Goal: Task Accomplishment & Management: Manage account settings

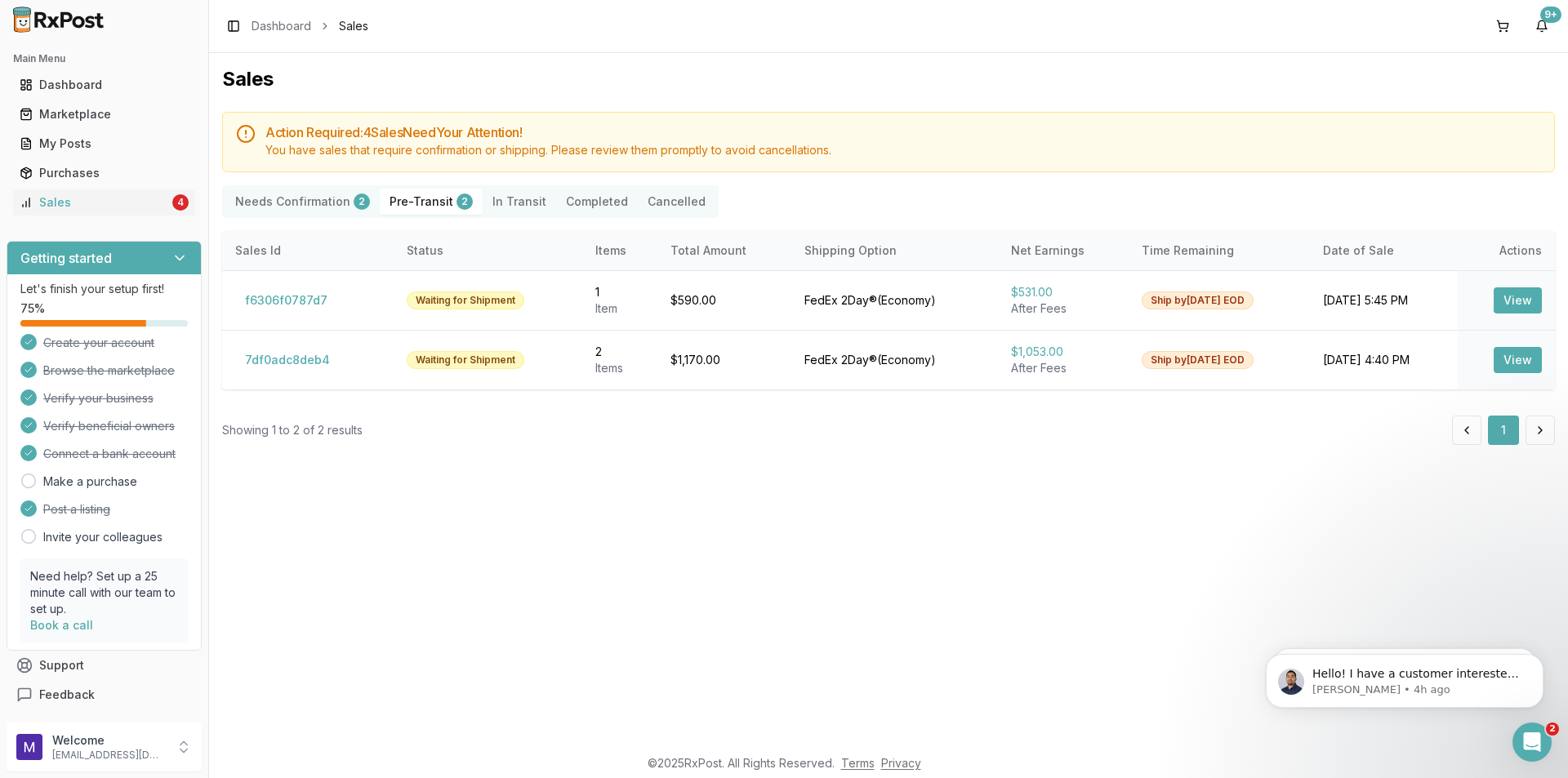
click at [312, 191] on Confirmation "Needs Confirmation 2" at bounding box center [303, 201] width 155 height 26
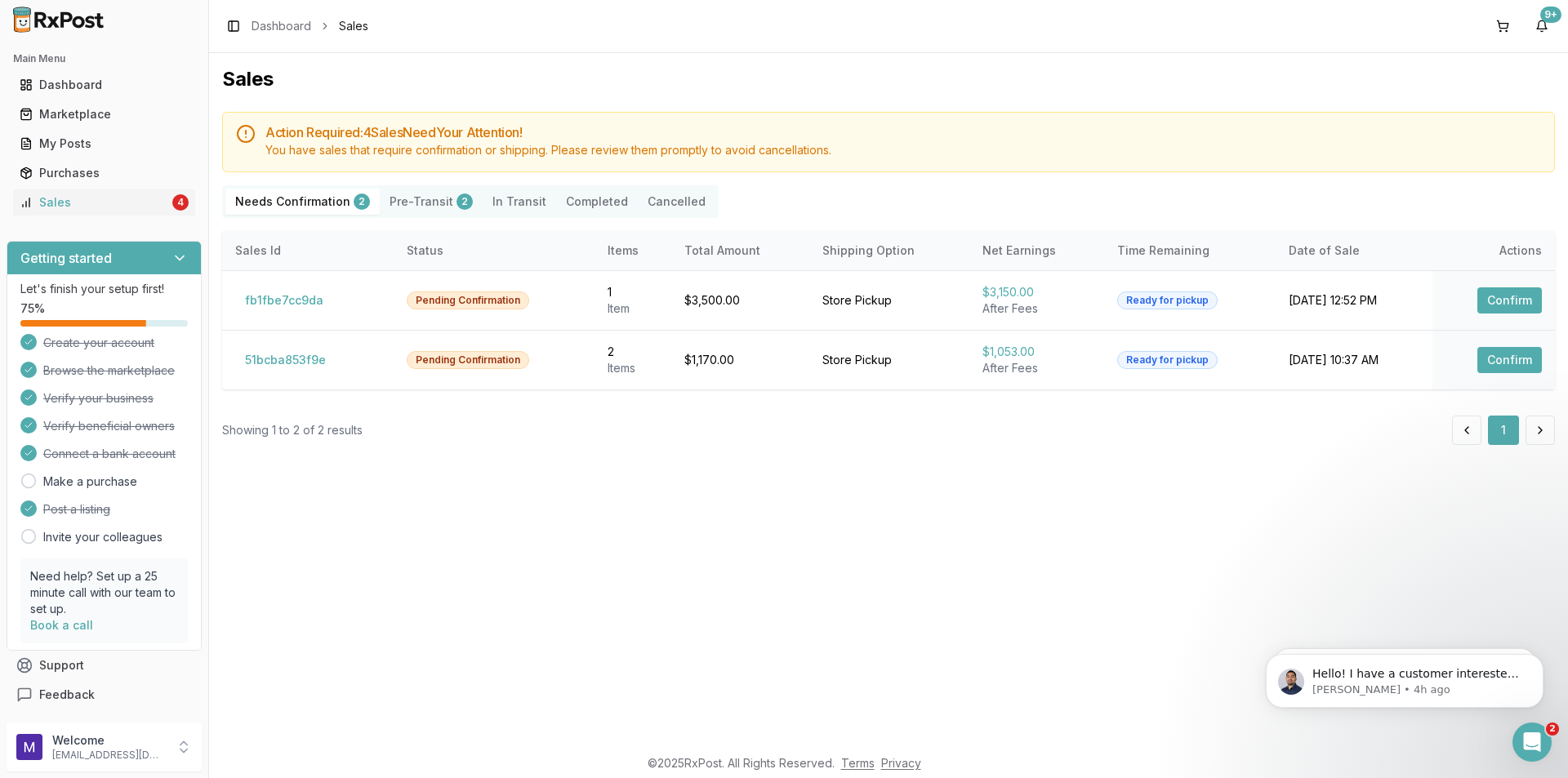
click at [315, 186] on div "Needs Confirmation 2 Pre-Transit 2 In Transit Completed Cancelled" at bounding box center [471, 202] width 497 height 33
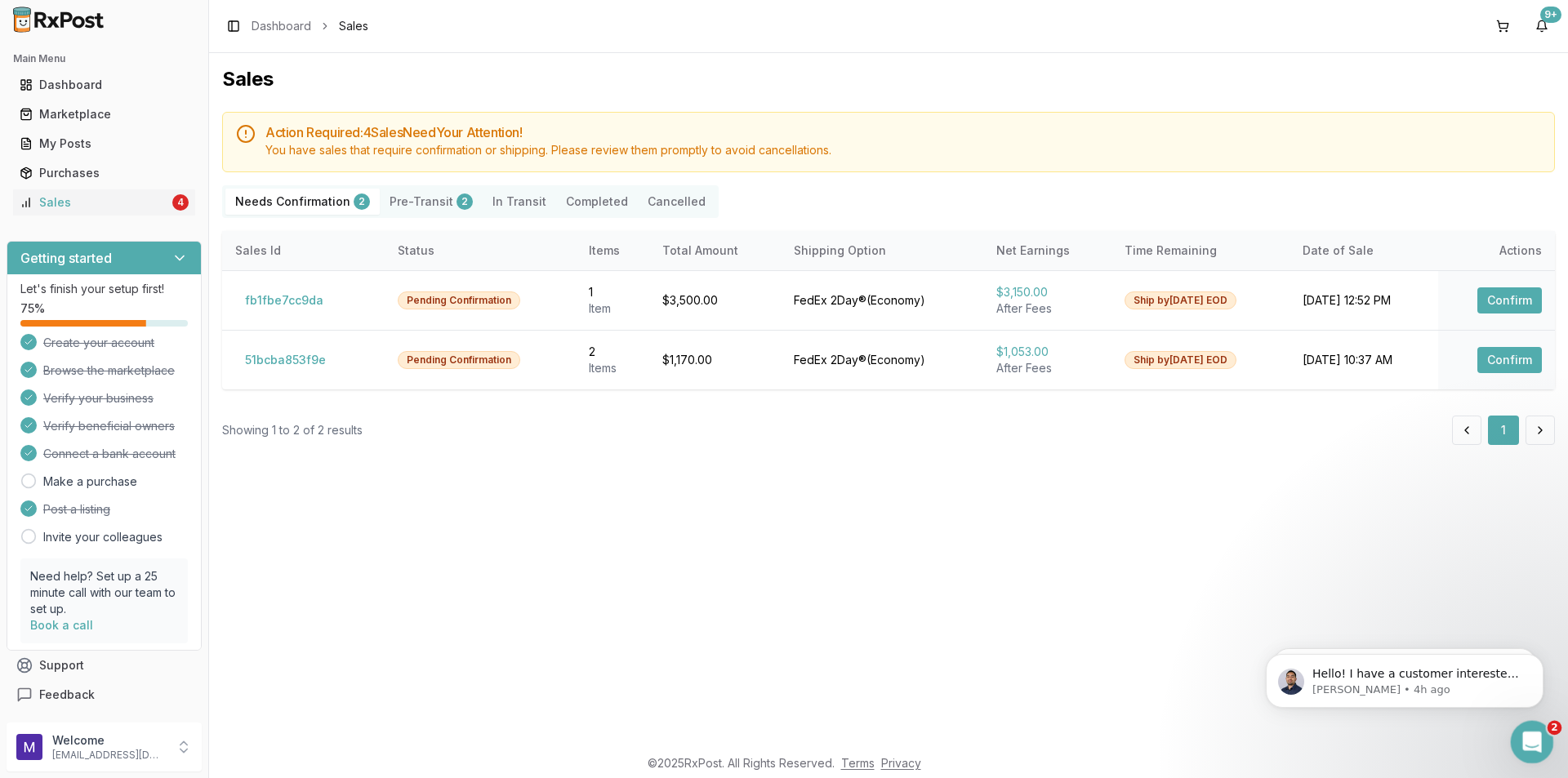
click at [1530, 755] on div "Open Intercom Messenger" at bounding box center [1530, 740] width 54 height 54
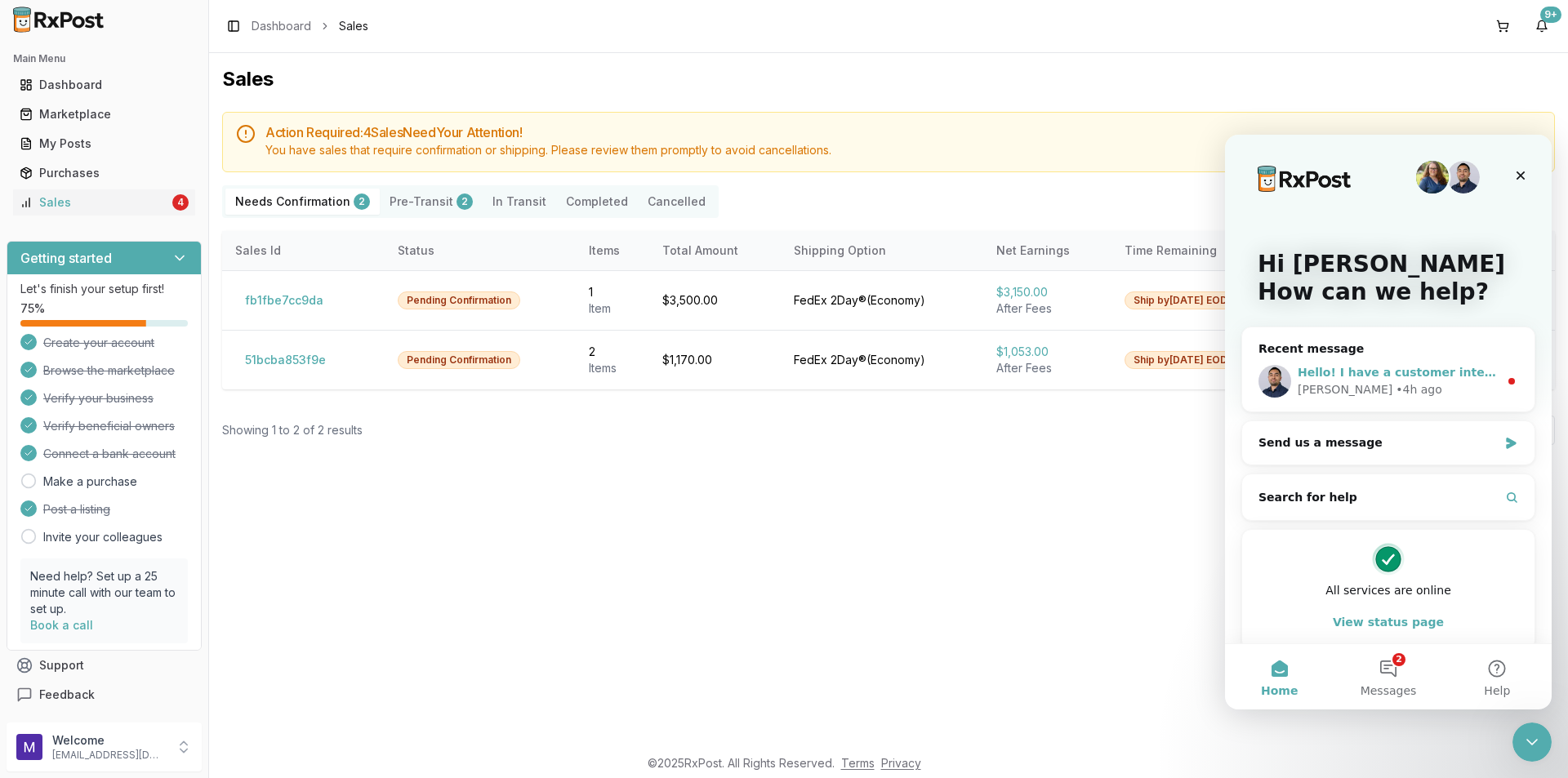
click at [1450, 382] on div "[PERSON_NAME] • 4h ago" at bounding box center [1398, 390] width 201 height 17
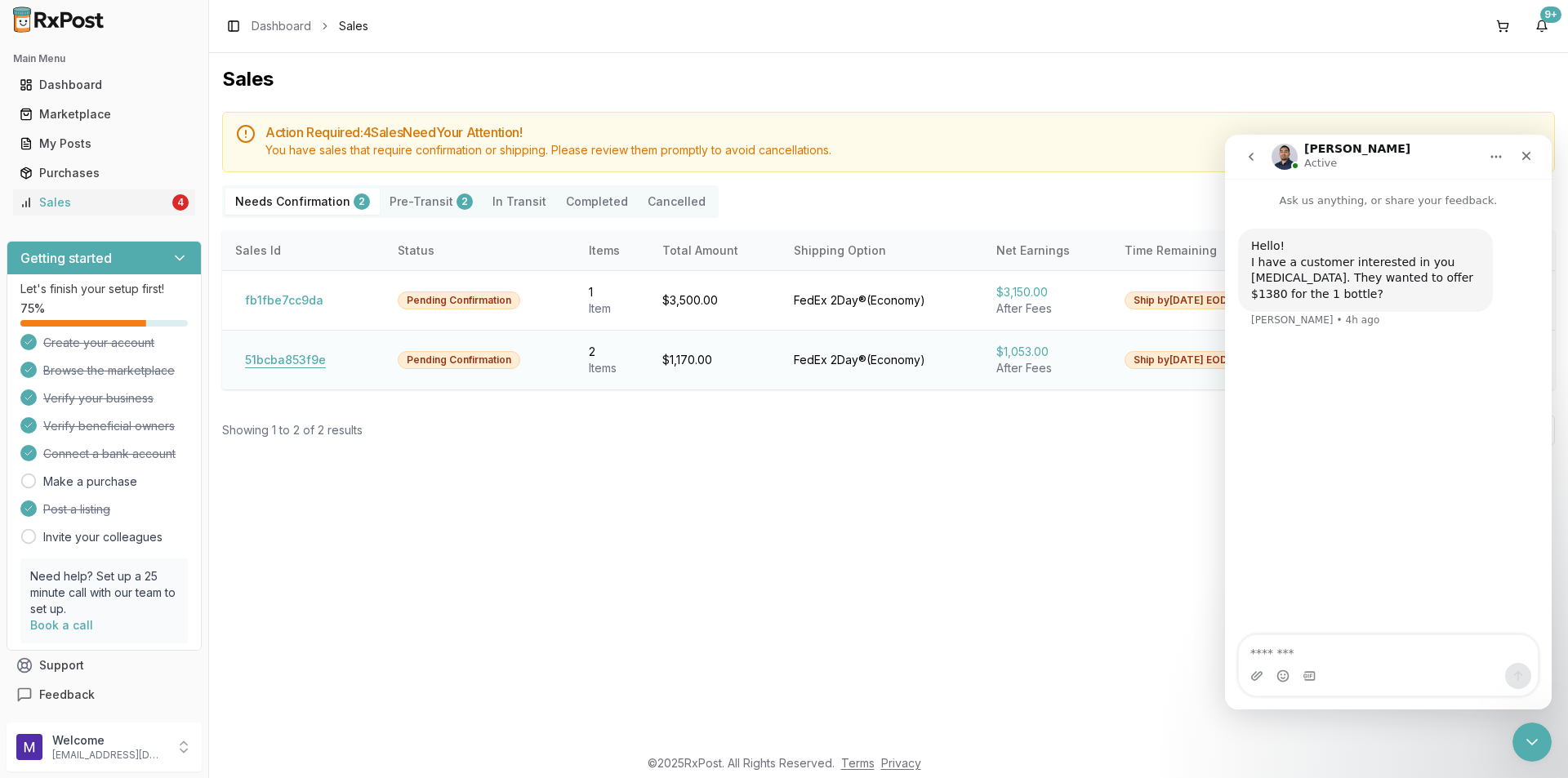
click at [285, 360] on button "51bcba853f9e" at bounding box center [286, 360] width 101 height 26
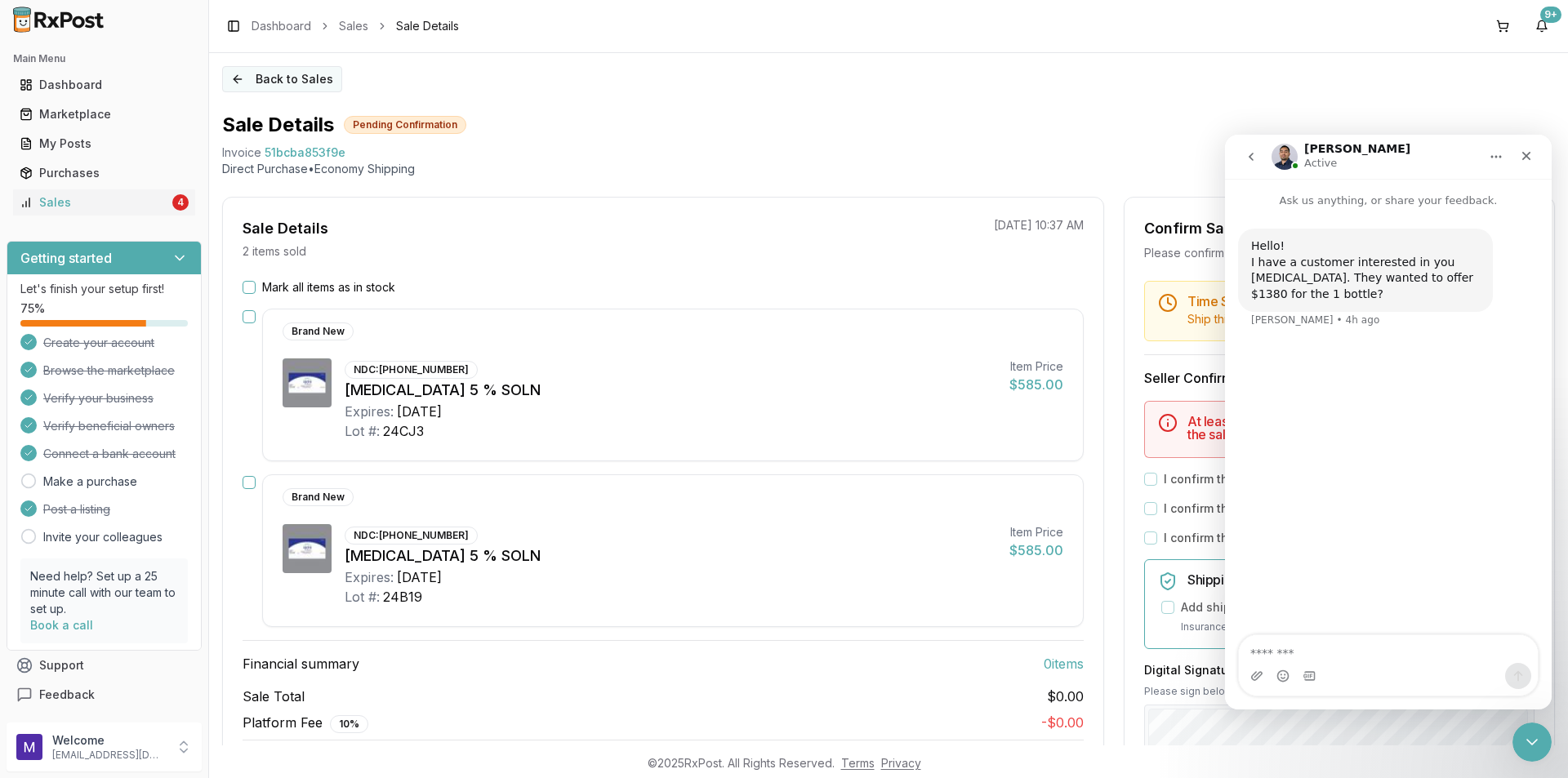
click at [298, 76] on button "Back to Sales" at bounding box center [282, 79] width 120 height 26
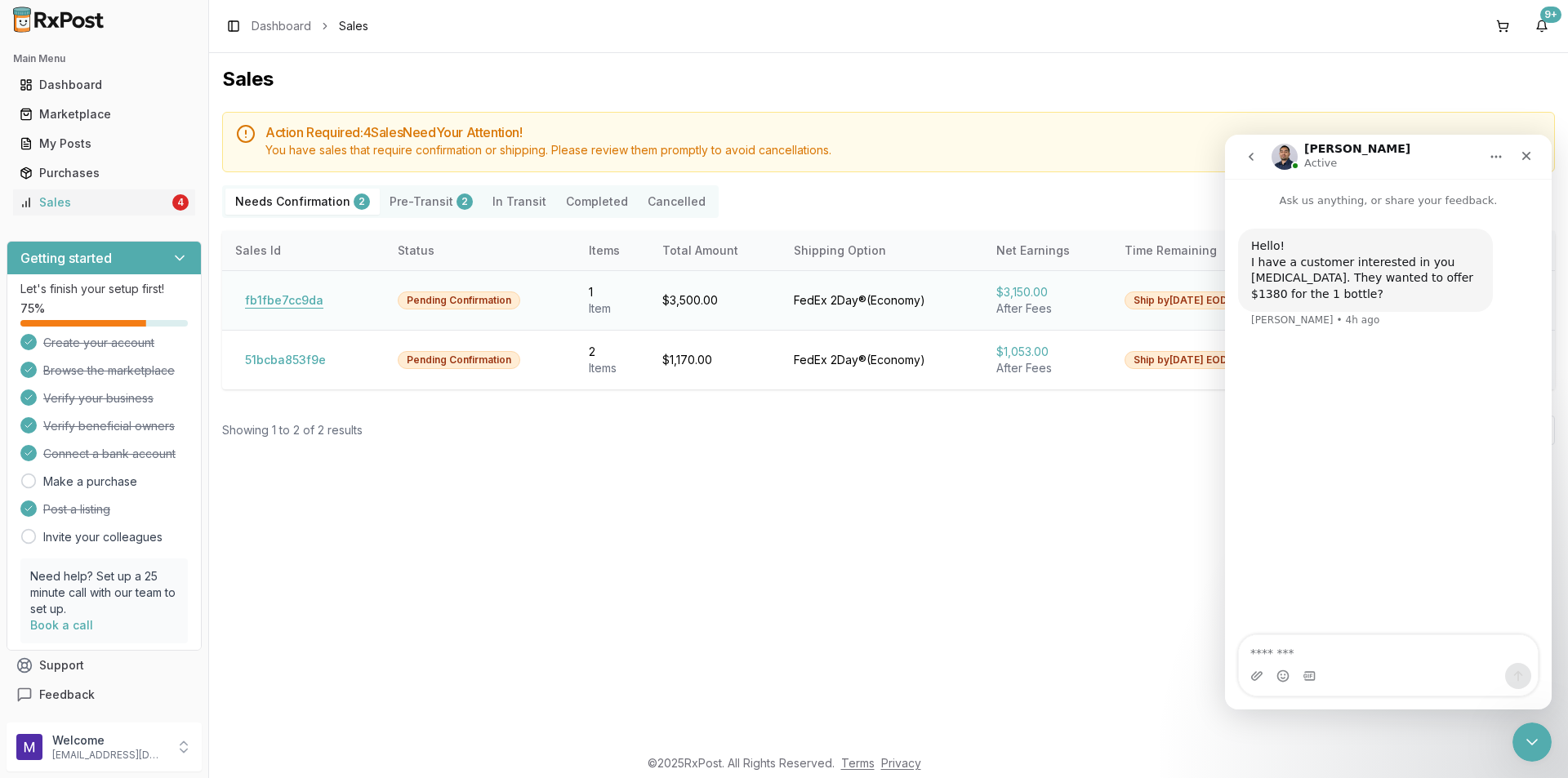
click at [282, 288] on button "fb1fbe7cc9da" at bounding box center [284, 300] width 98 height 26
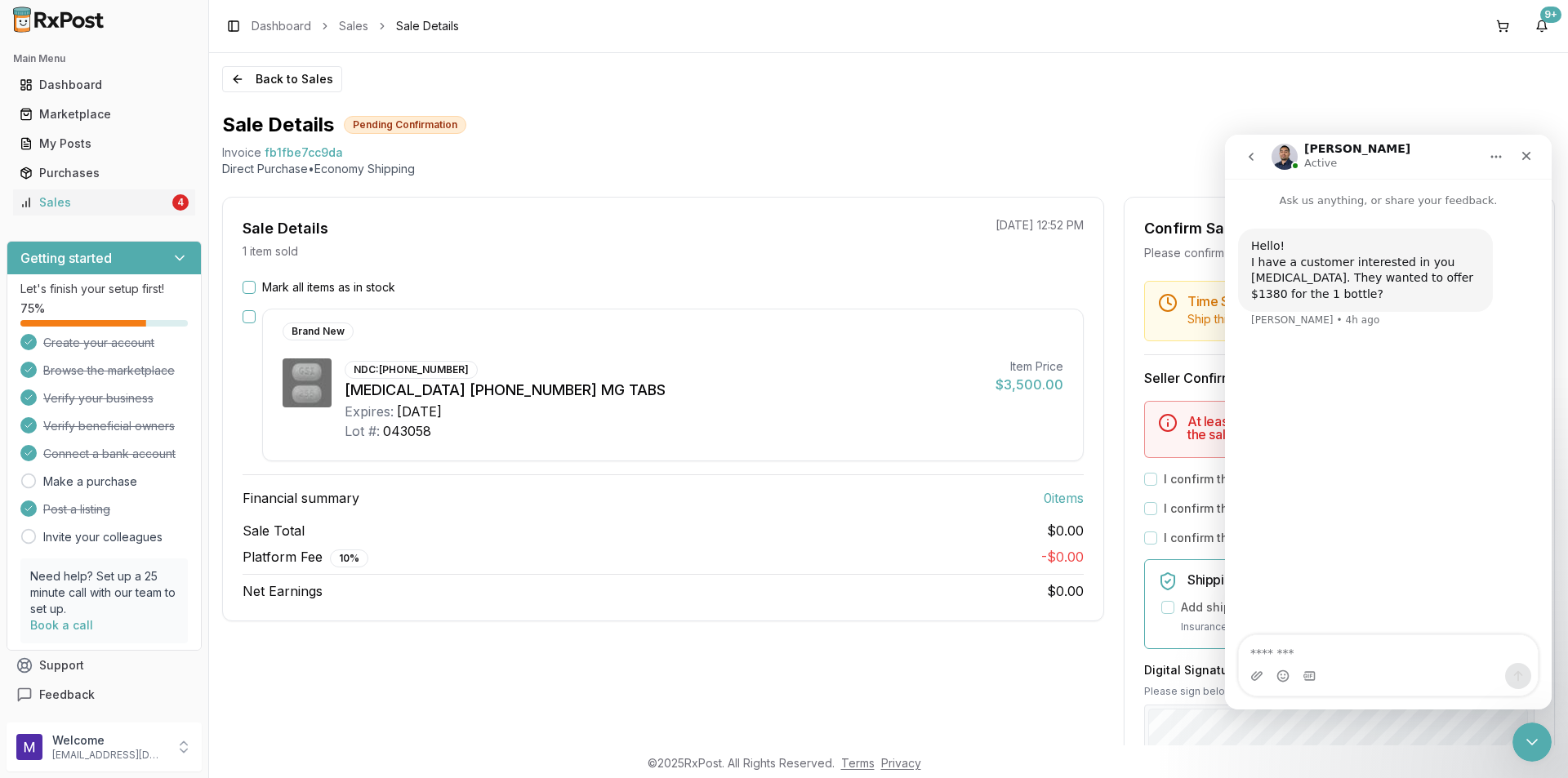
click at [122, 130] on ul "Dashboard Marketplace My Posts Purchases Sales 4" at bounding box center [104, 144] width 195 height 144
click at [71, 170] on div "Purchases" at bounding box center [104, 173] width 169 height 16
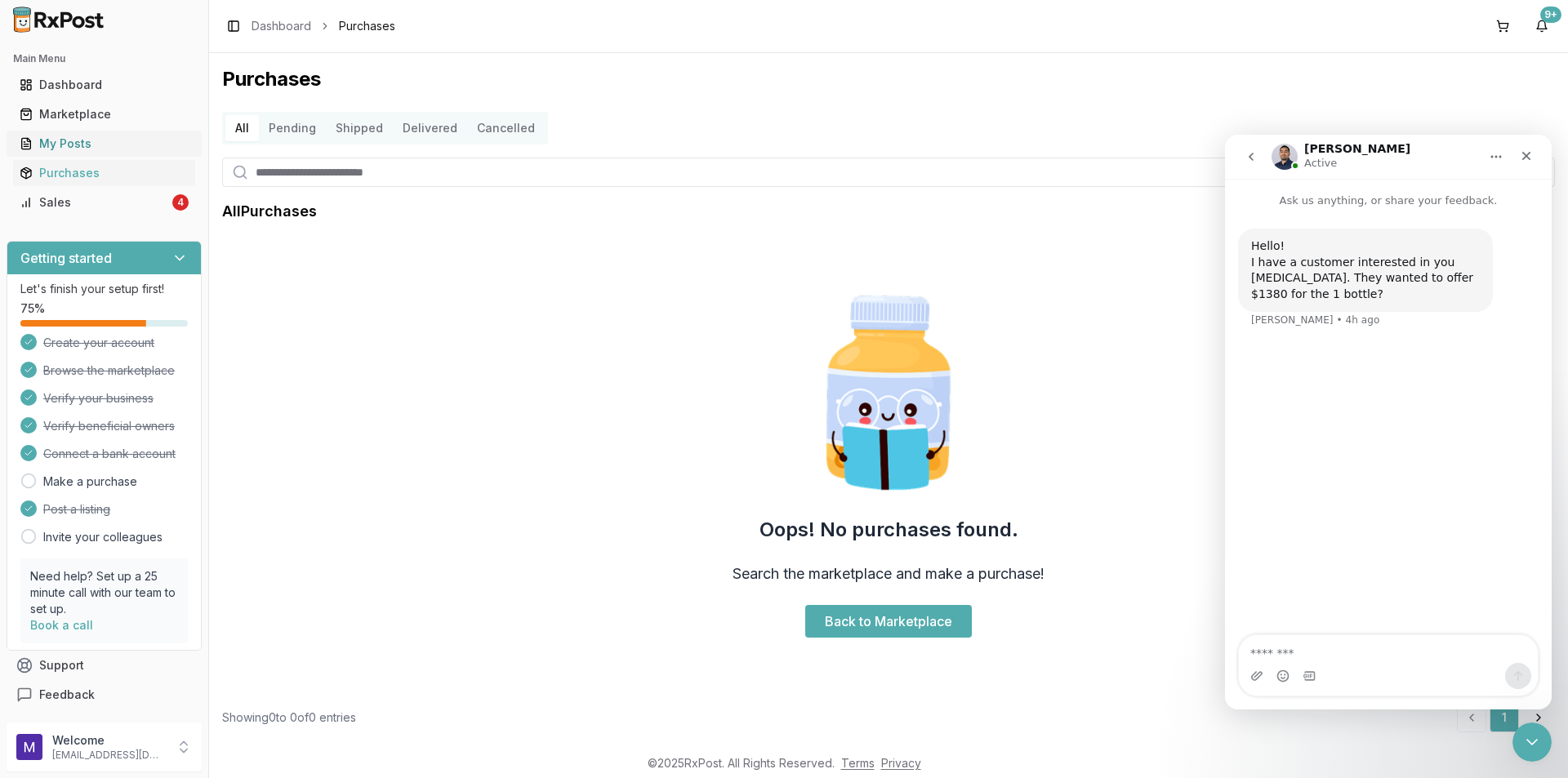
click at [85, 148] on div "My Posts" at bounding box center [104, 143] width 169 height 16
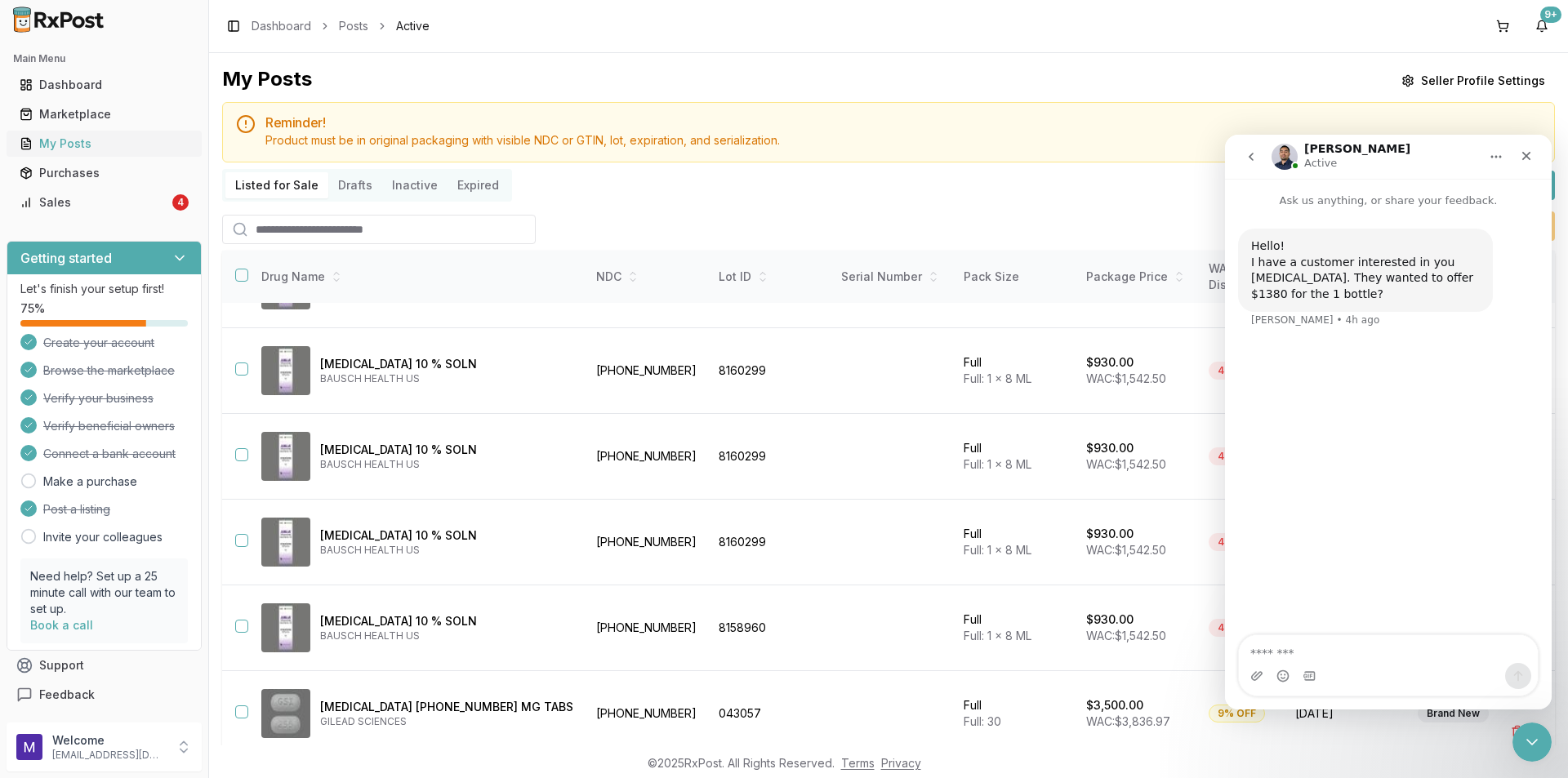
scroll to position [106, 0]
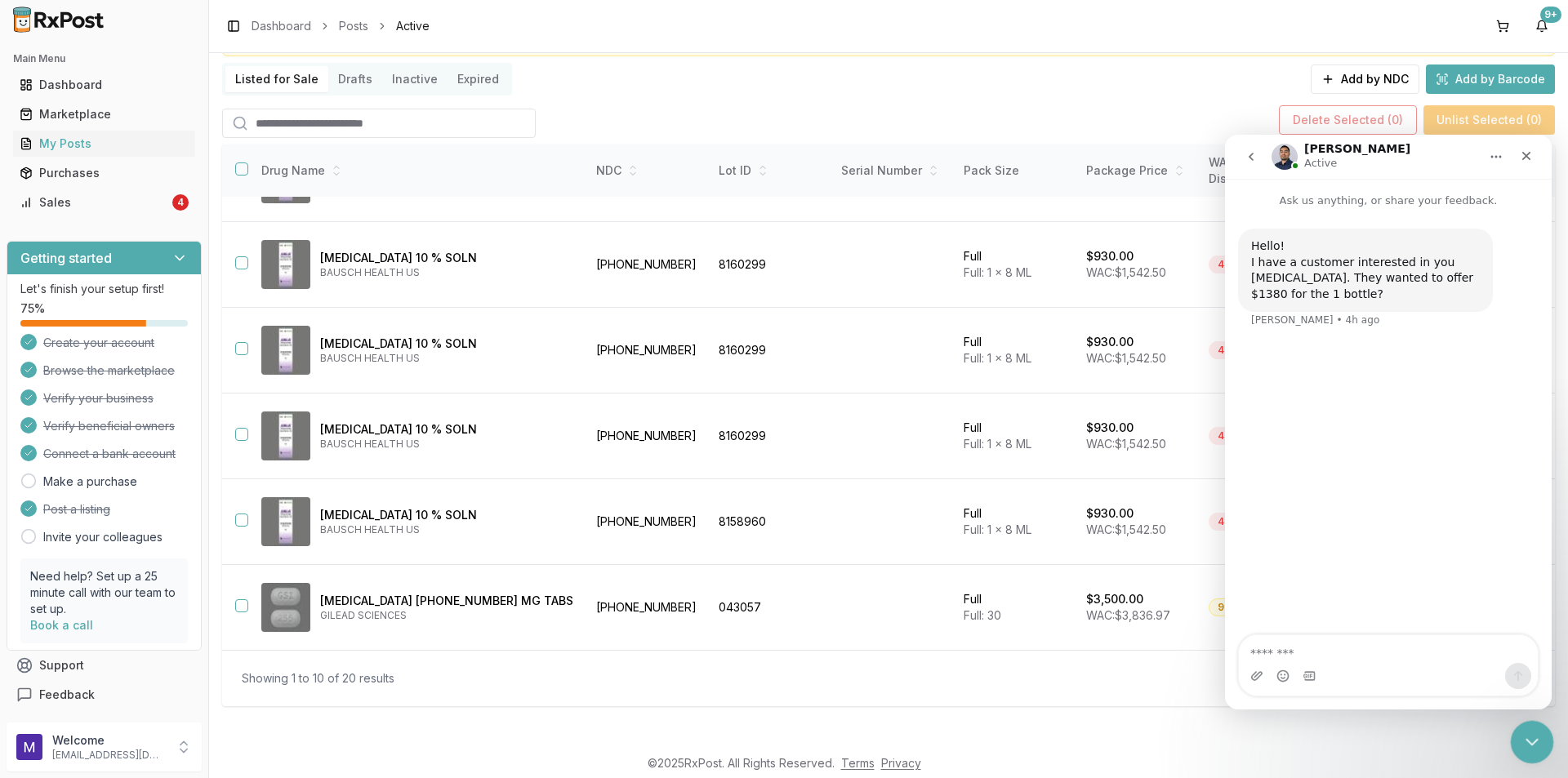
click at [1525, 742] on icon "Close Intercom Messenger" at bounding box center [1529, 740] width 20 height 20
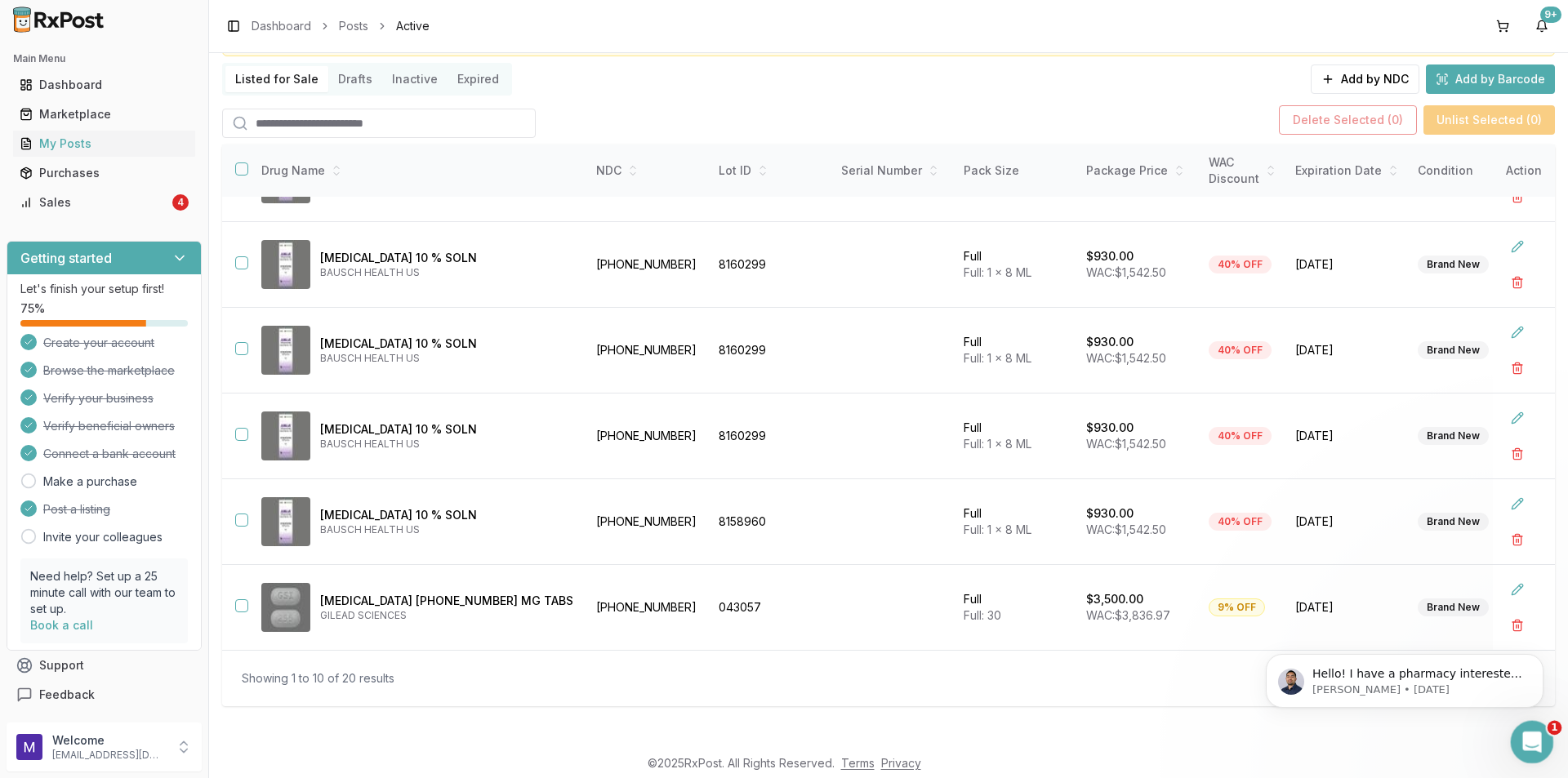
scroll to position [0, 0]
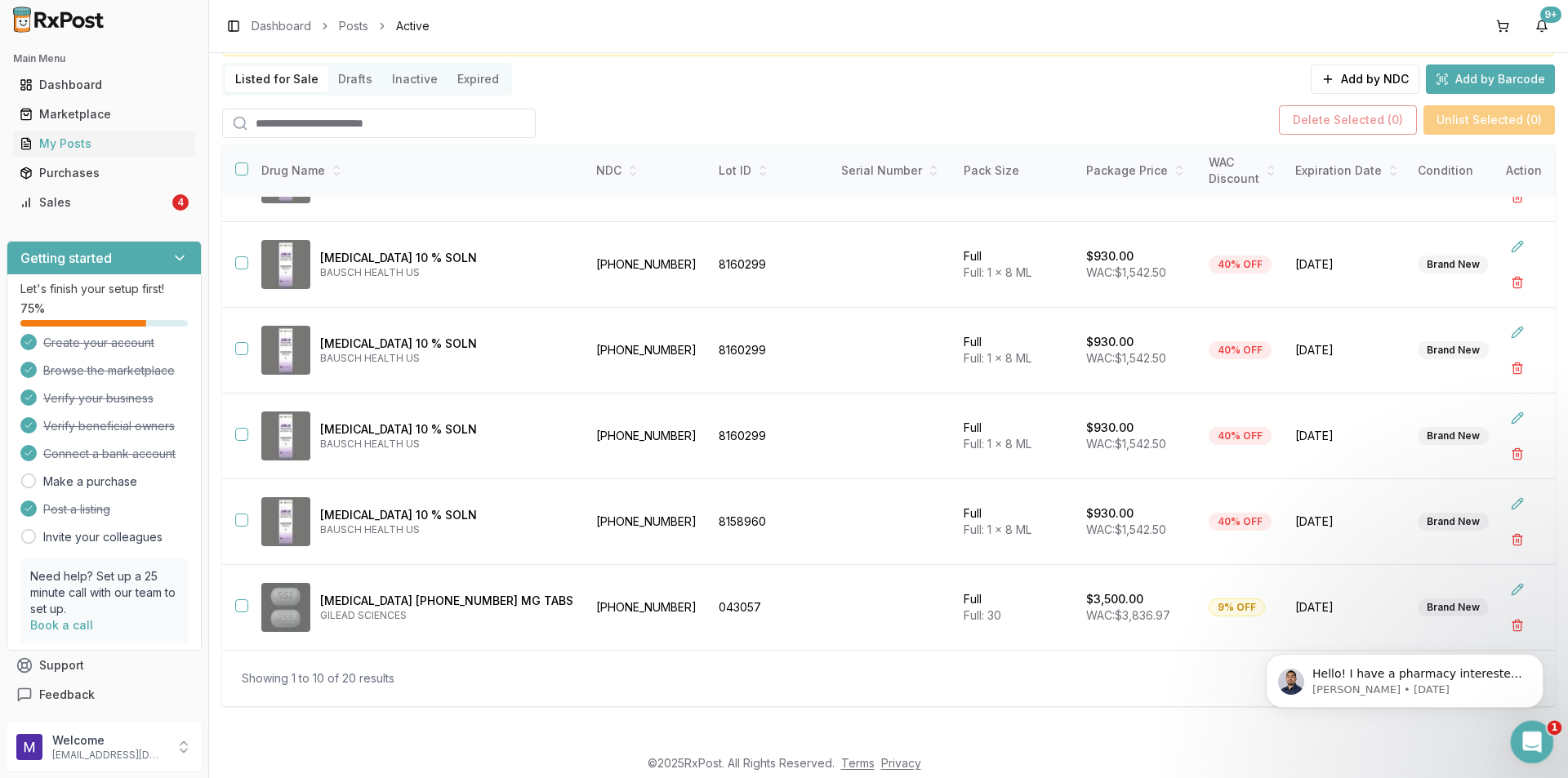
click at [1541, 753] on div "Open Intercom Messenger" at bounding box center [1530, 740] width 54 height 54
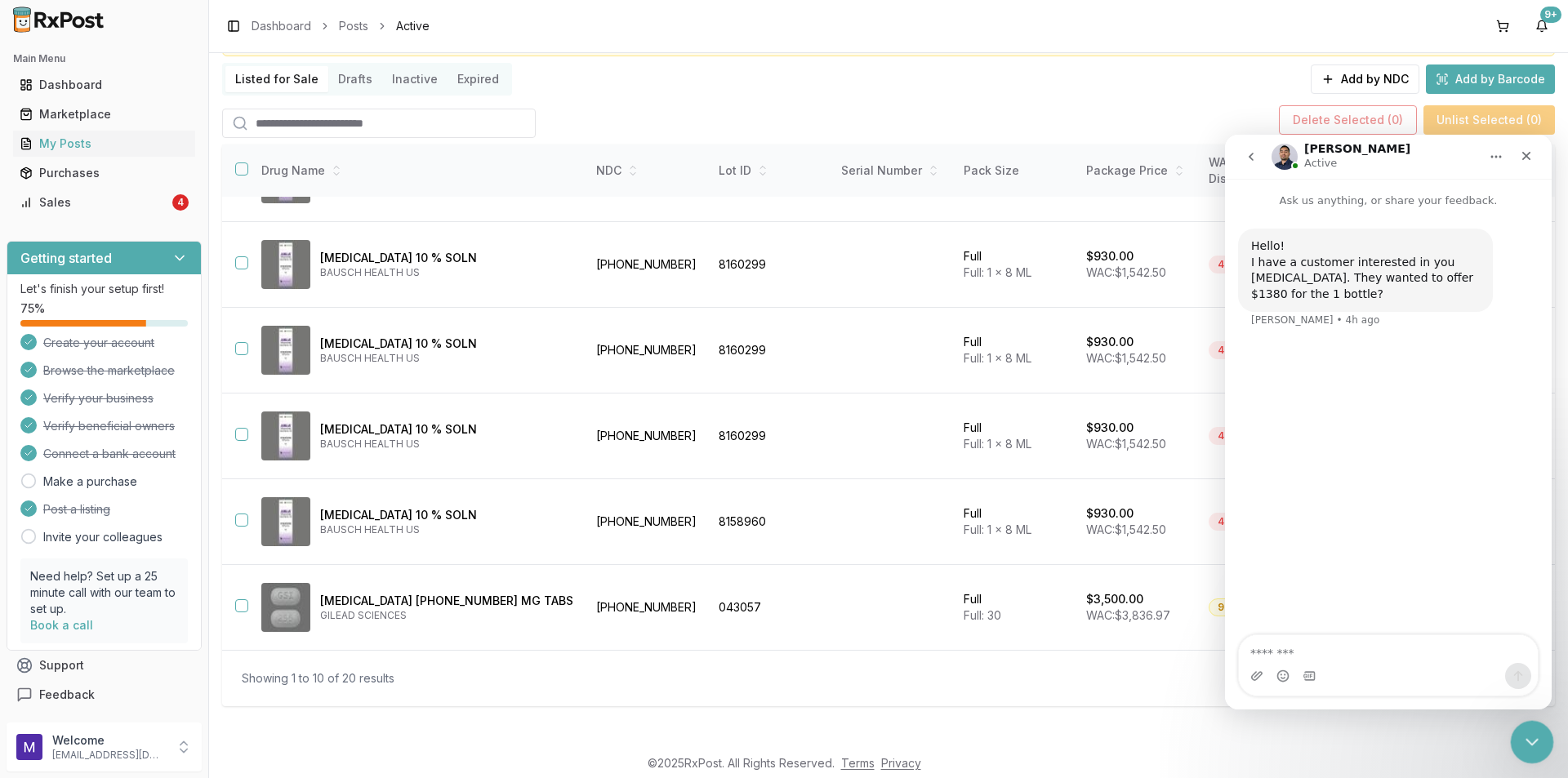
click at [1544, 755] on div "Close Intercom Messenger" at bounding box center [1529, 740] width 39 height 39
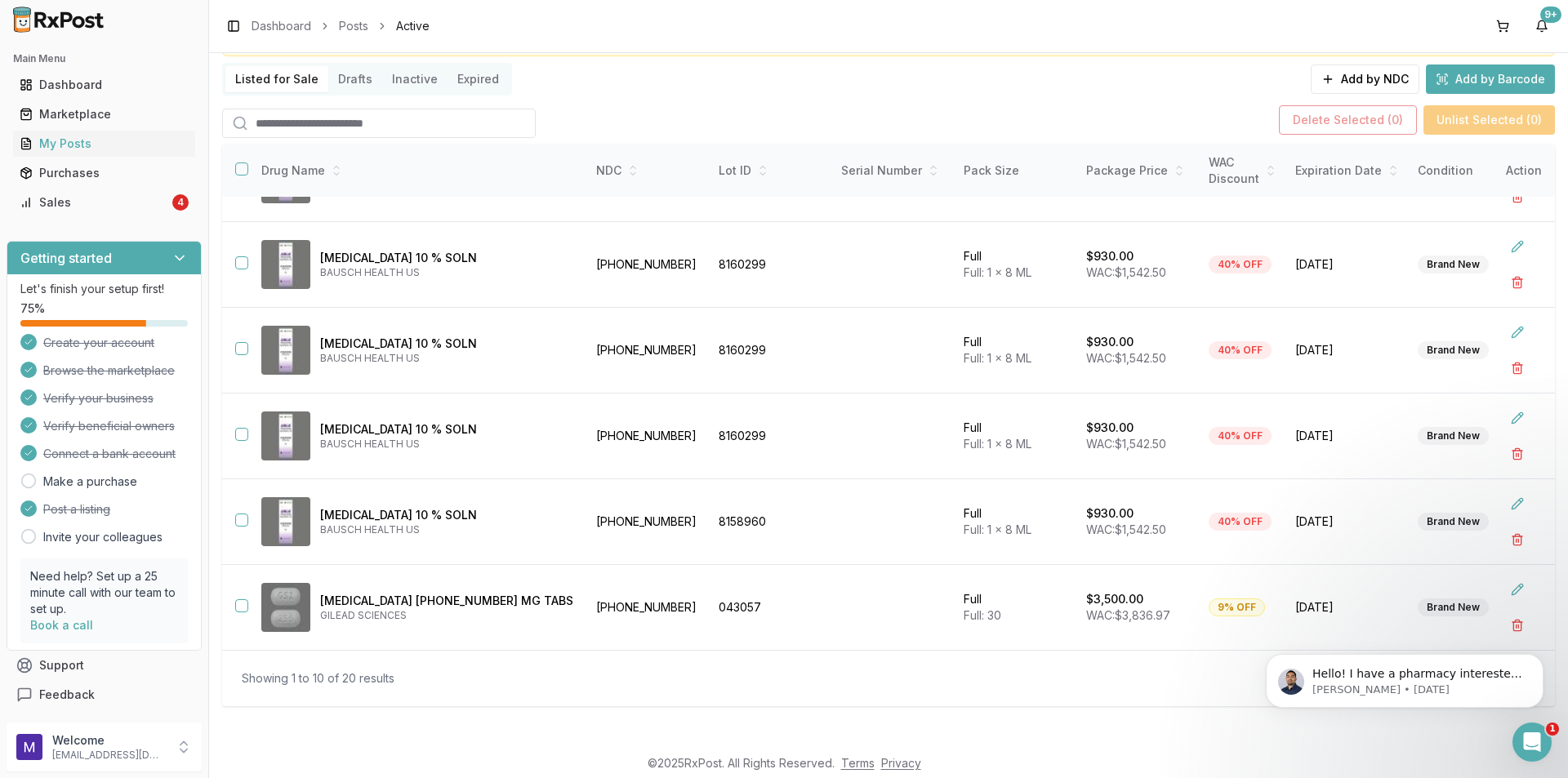
click at [453, 137] on input "search" at bounding box center [379, 123] width 313 height 30
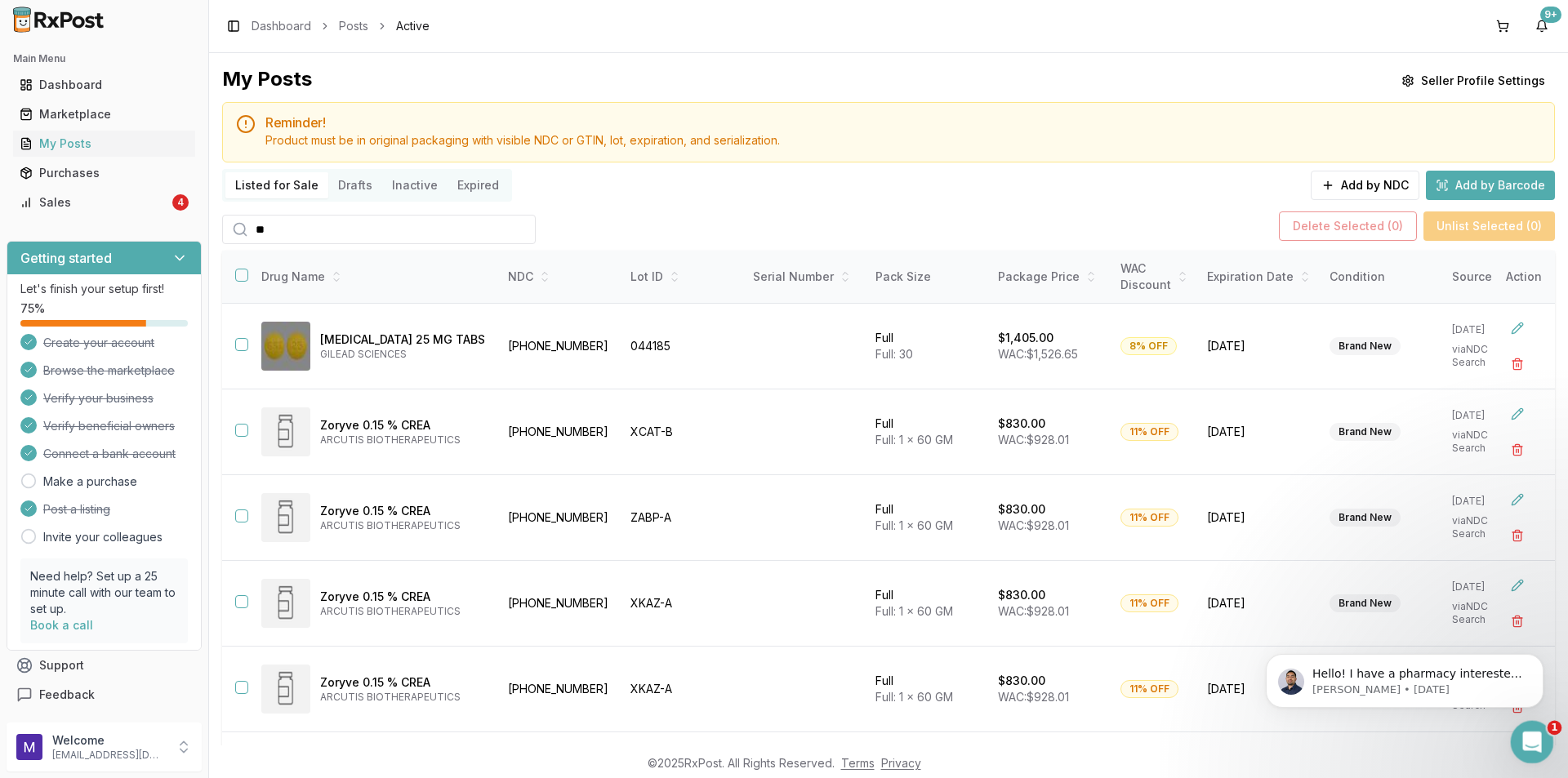
type input "**"
click at [1533, 752] on icon "Open Intercom Messenger" at bounding box center [1530, 740] width 27 height 27
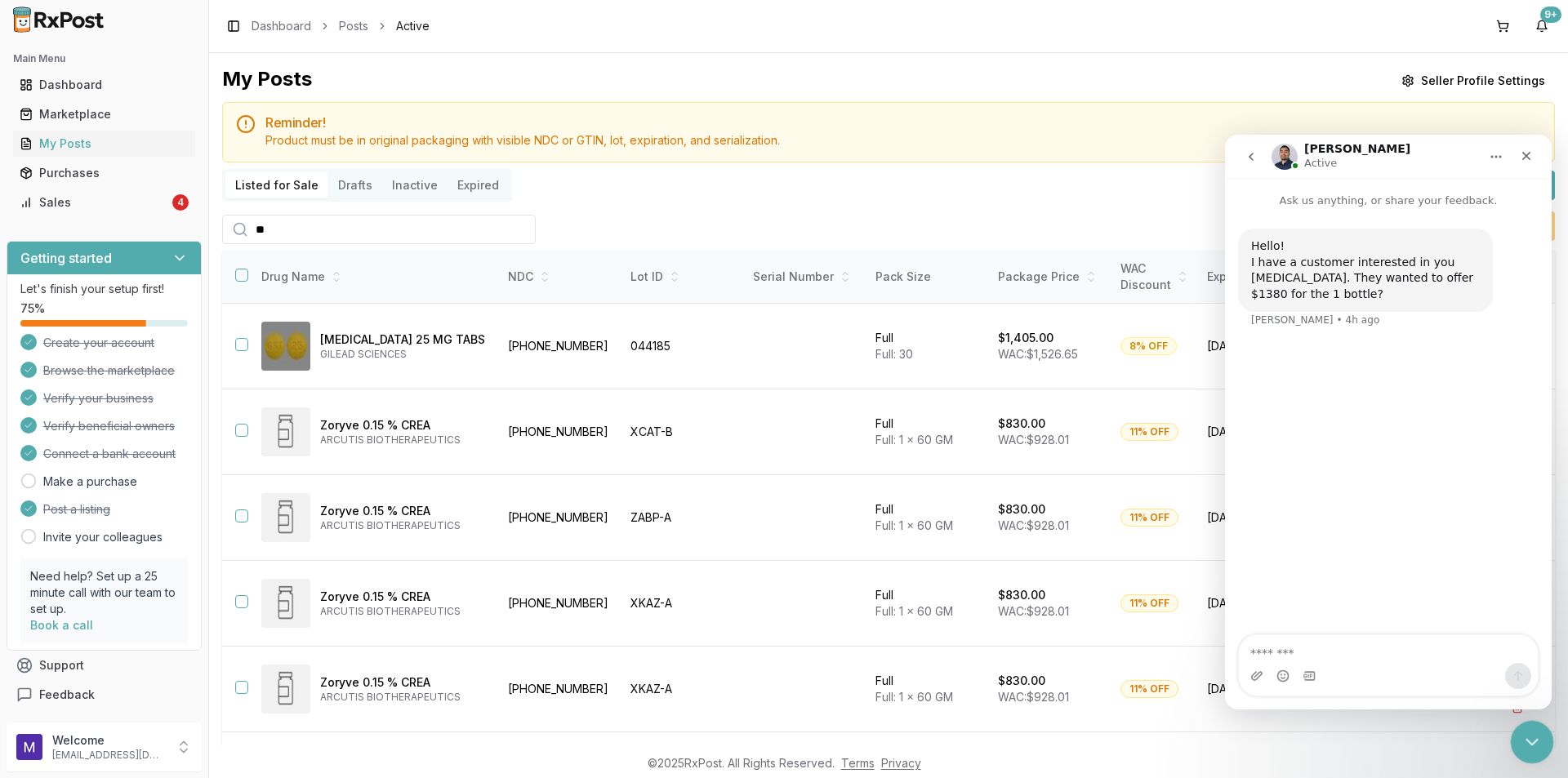
click at [1532, 748] on icon "Close Intercom Messenger" at bounding box center [1529, 740] width 20 height 20
